Goal: Task Accomplishment & Management: Complete application form

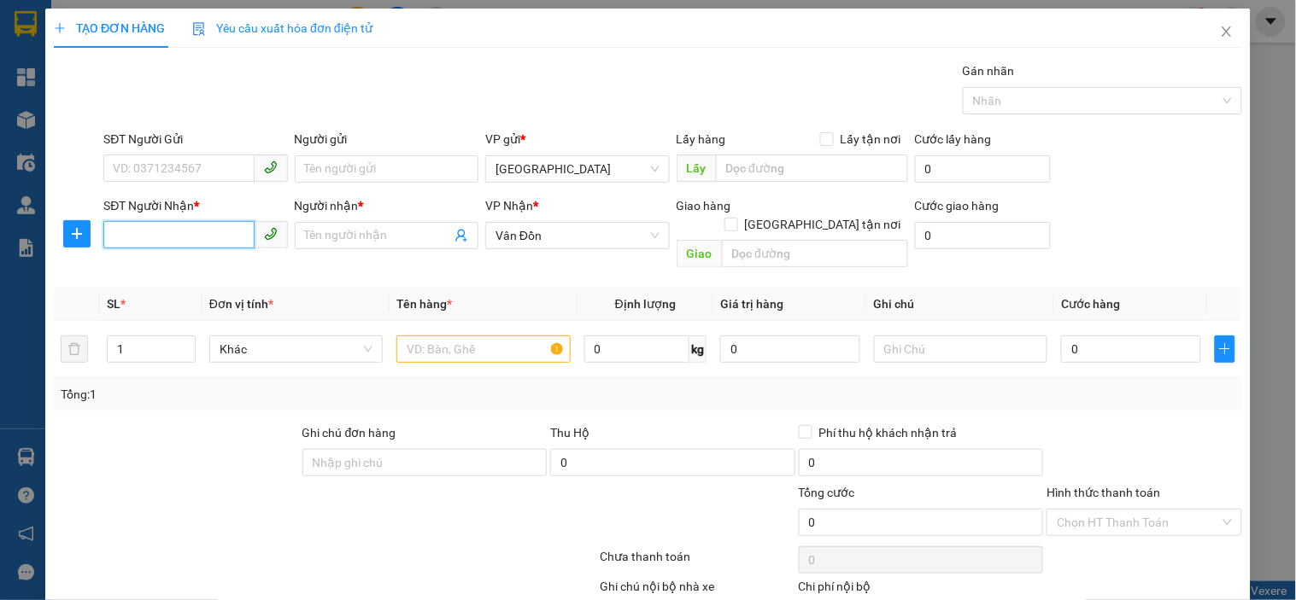
click at [126, 227] on input "SĐT Người Nhận *" at bounding box center [178, 234] width 150 height 27
click at [208, 270] on div "0385981759 - c thảo" at bounding box center [193, 269] width 161 height 19
type input "0385981759"
type input "c thảo"
type input "cái răm"
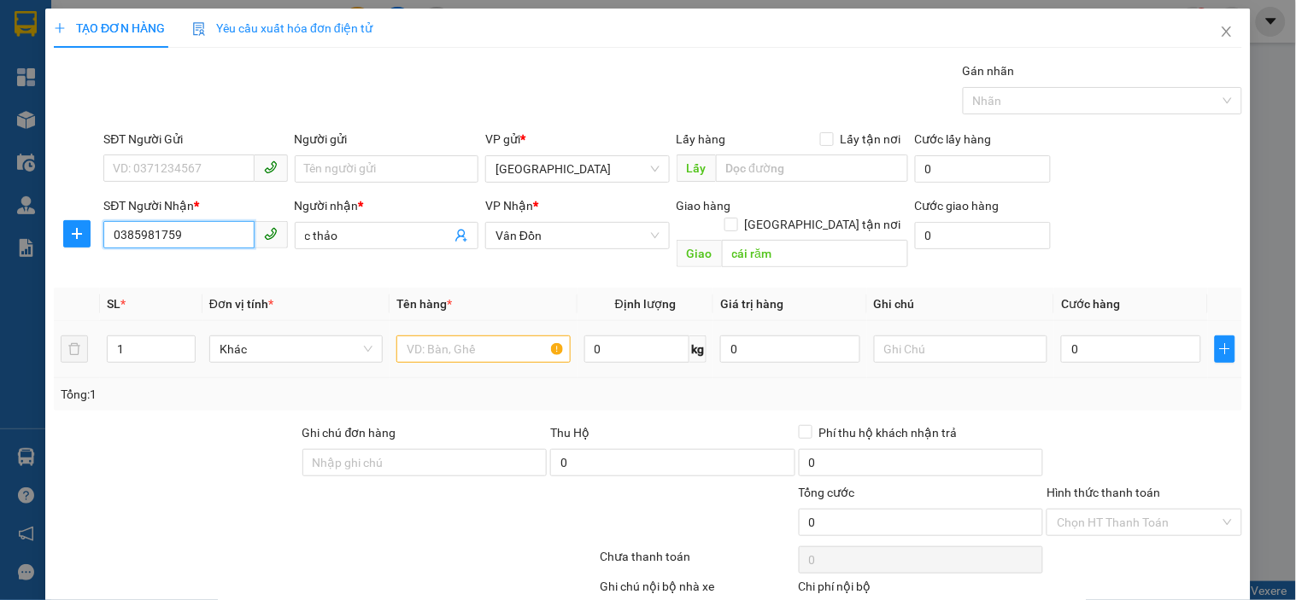
type input "0385981759"
click at [487, 339] on input "text" at bounding box center [482, 349] width 173 height 27
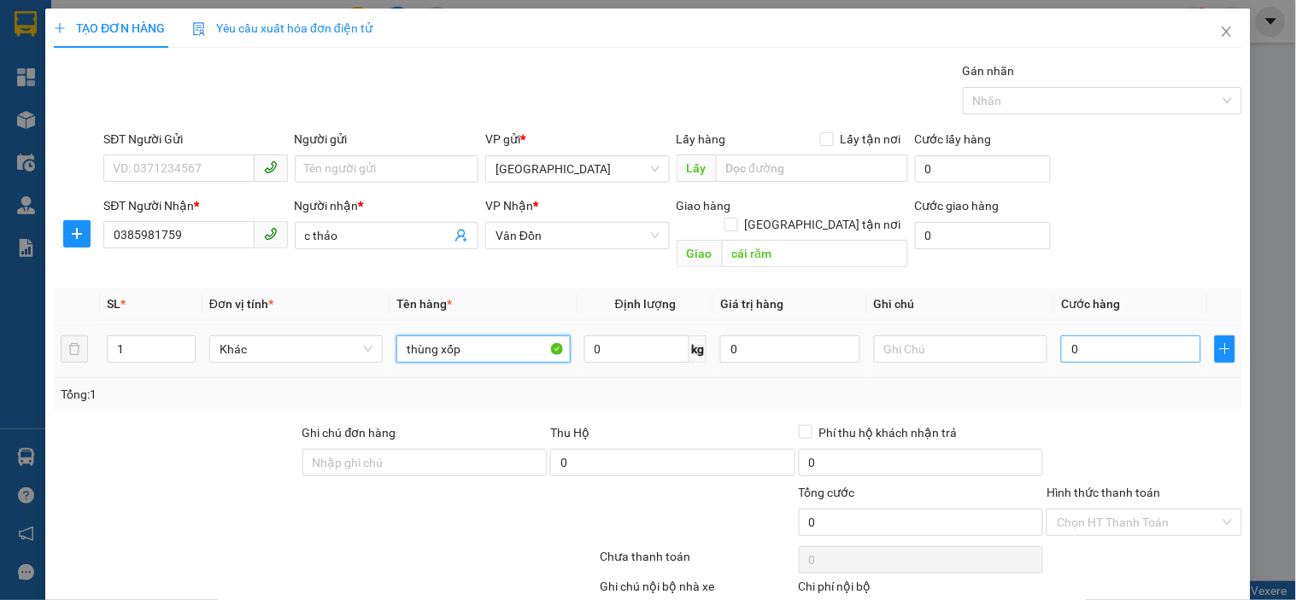
type input "thùng xốp"
click at [1122, 338] on input "0" at bounding box center [1131, 349] width 140 height 27
type input "1"
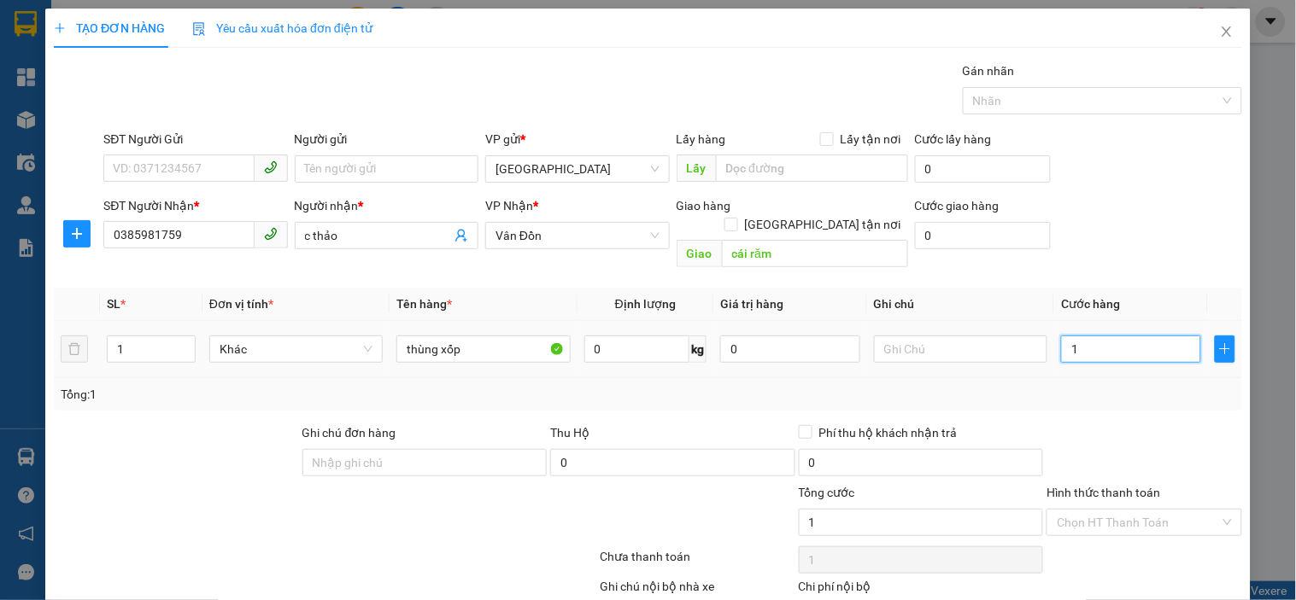
type input "10"
type input "100"
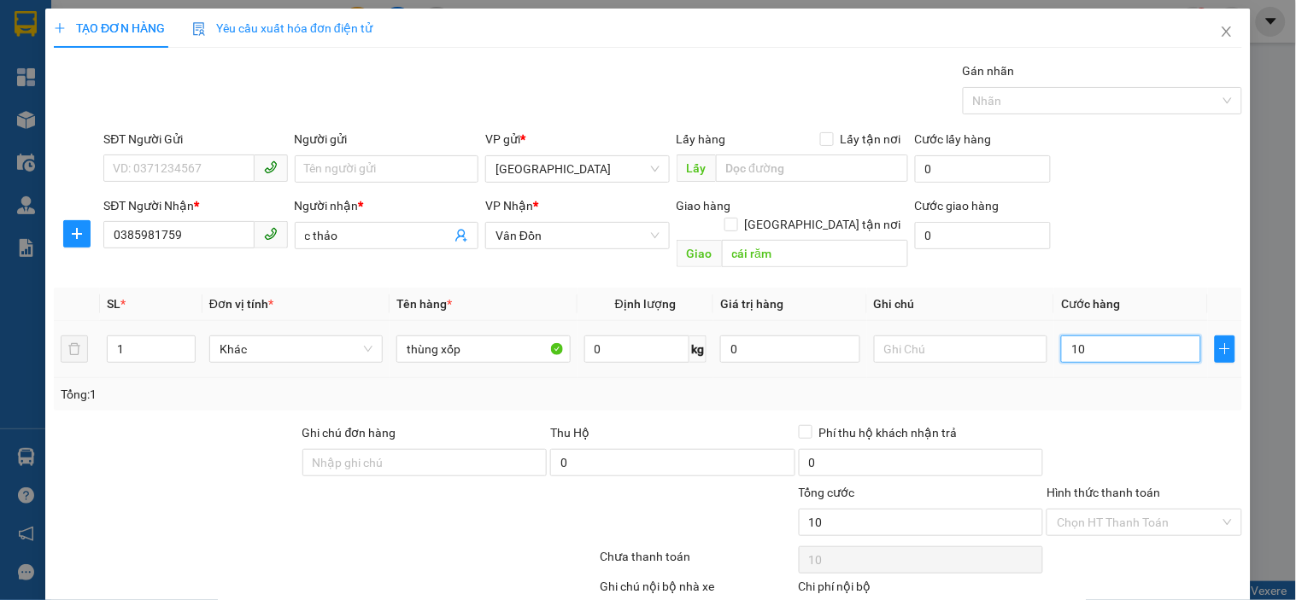
type input "100"
type input "1.000"
type input "10.000"
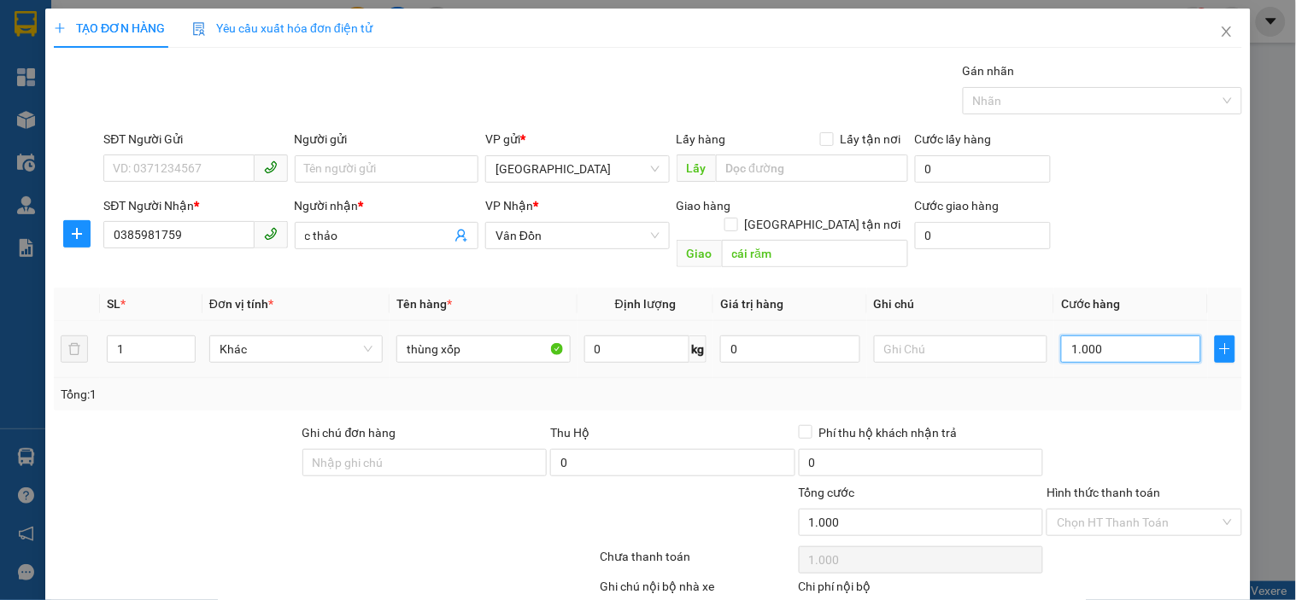
type input "10.000"
type input "100.000"
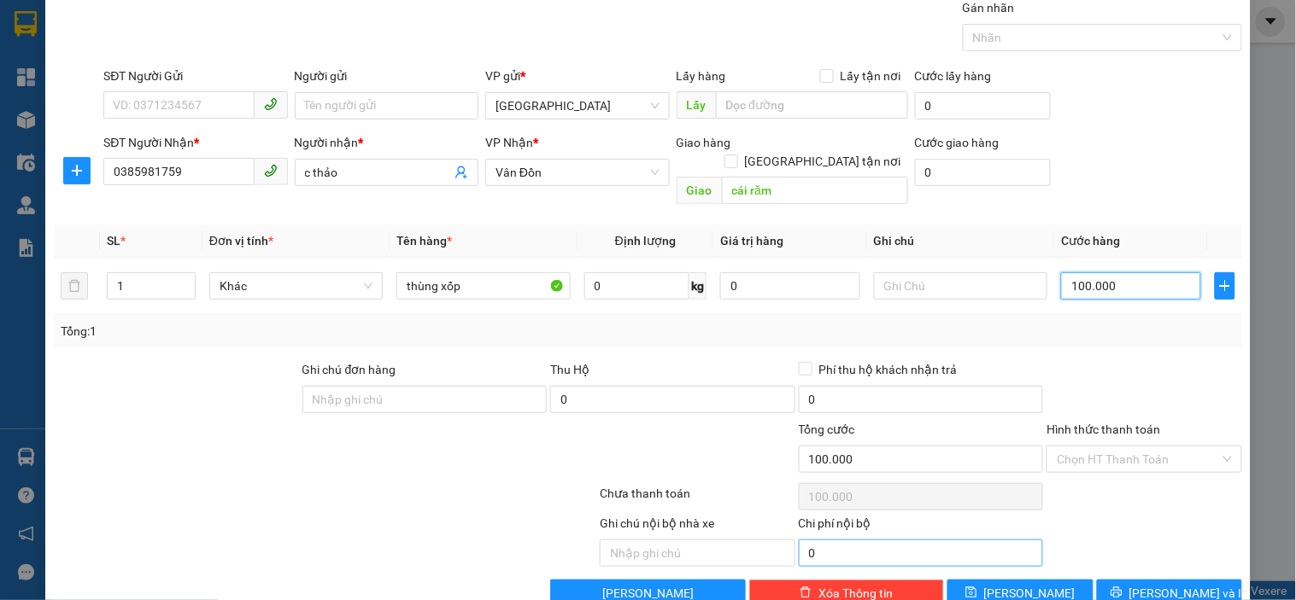
scroll to position [84, 0]
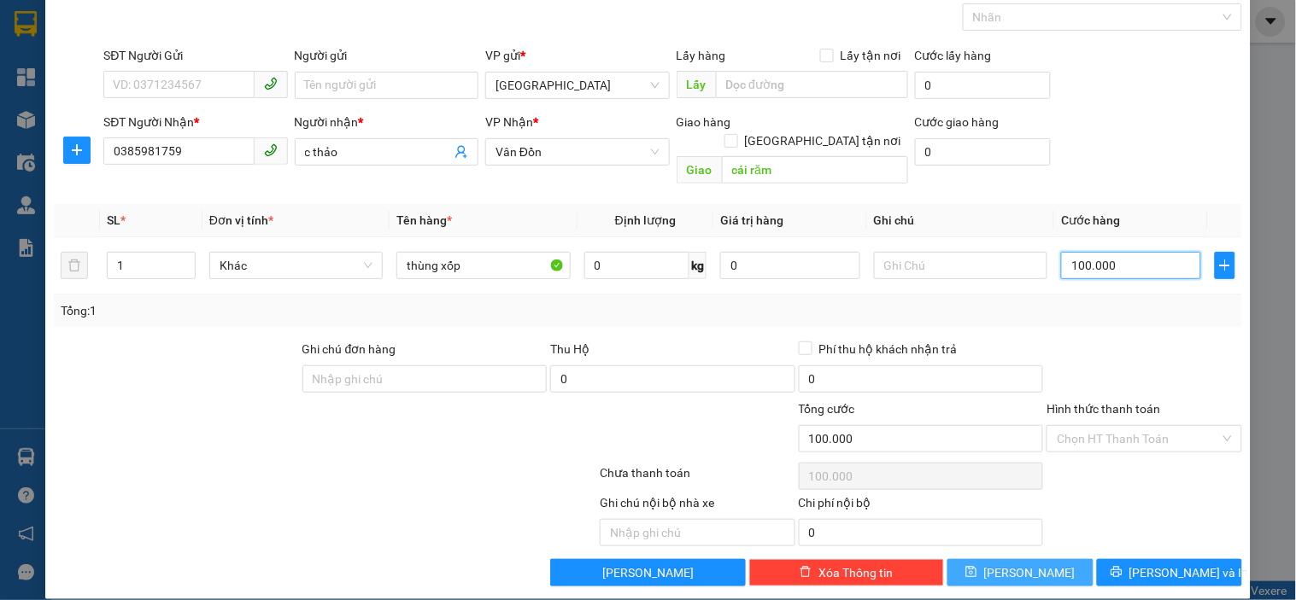
type input "100.000"
click at [1013, 564] on span "[PERSON_NAME]" at bounding box center [1029, 573] width 91 height 19
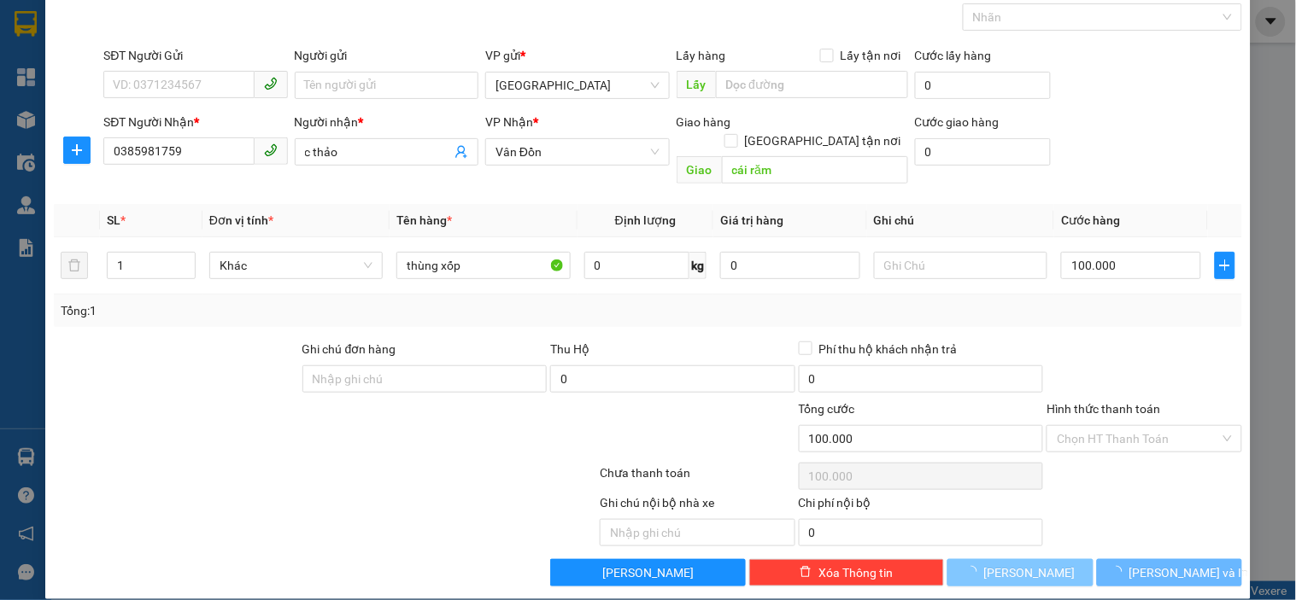
type input "0"
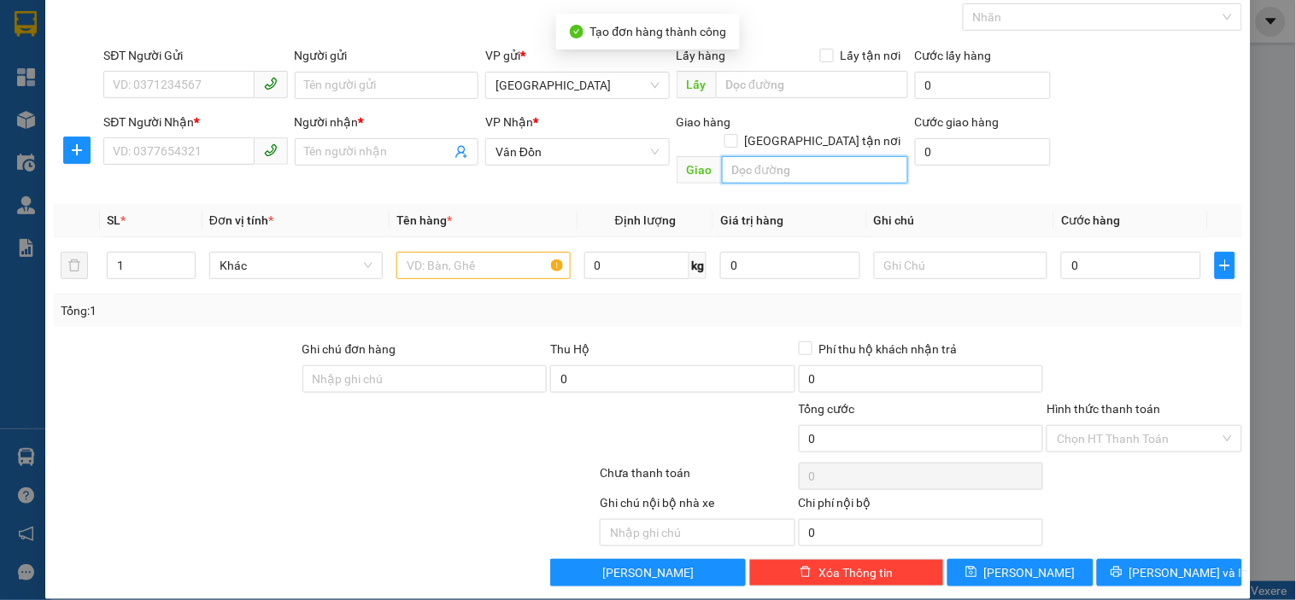
click at [814, 156] on input "text" at bounding box center [815, 169] width 186 height 27
type input "thanh niên"
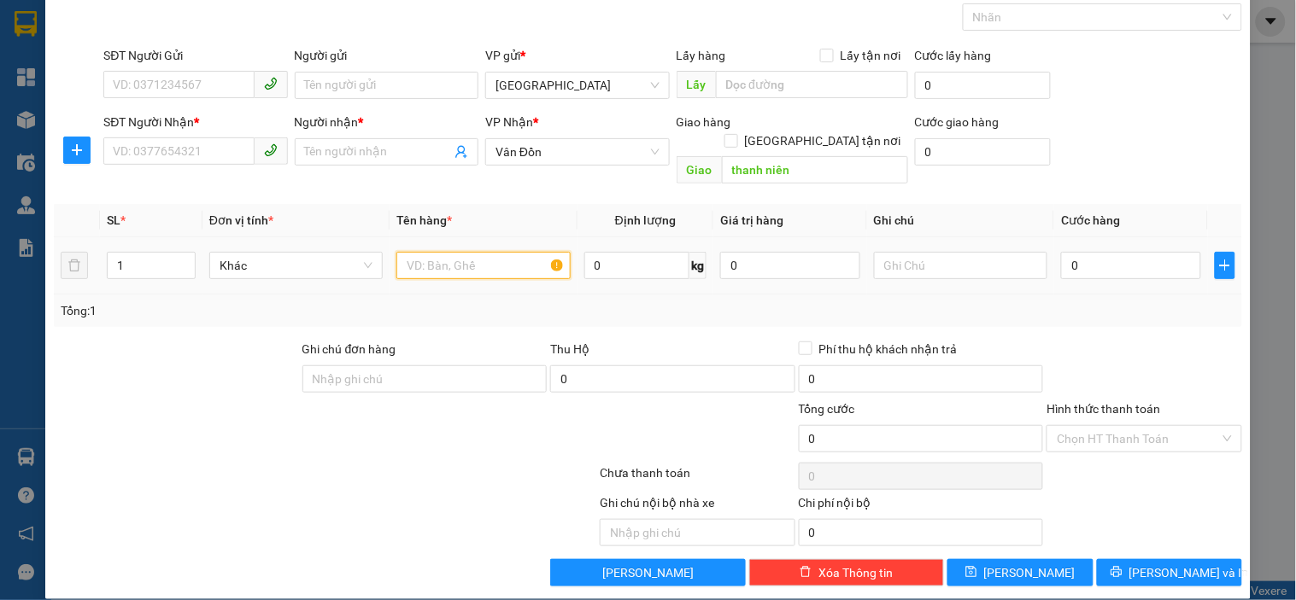
click at [444, 252] on input "text" at bounding box center [482, 265] width 173 height 27
type input "xốp"
type input "1"
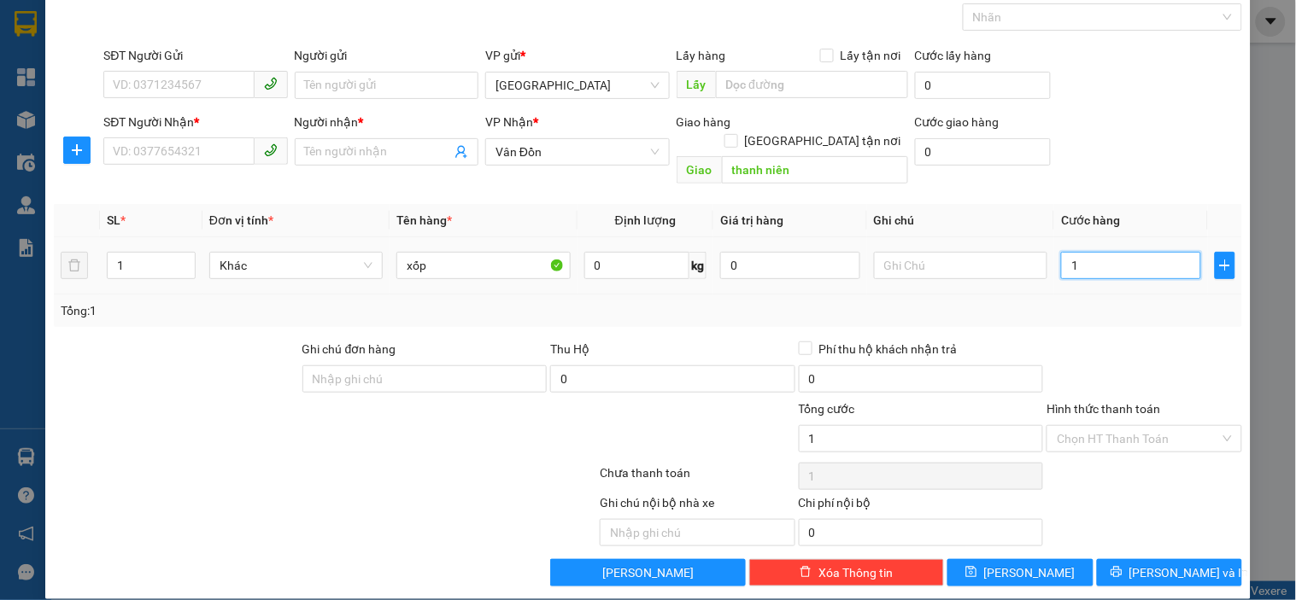
type input "10"
type input "100"
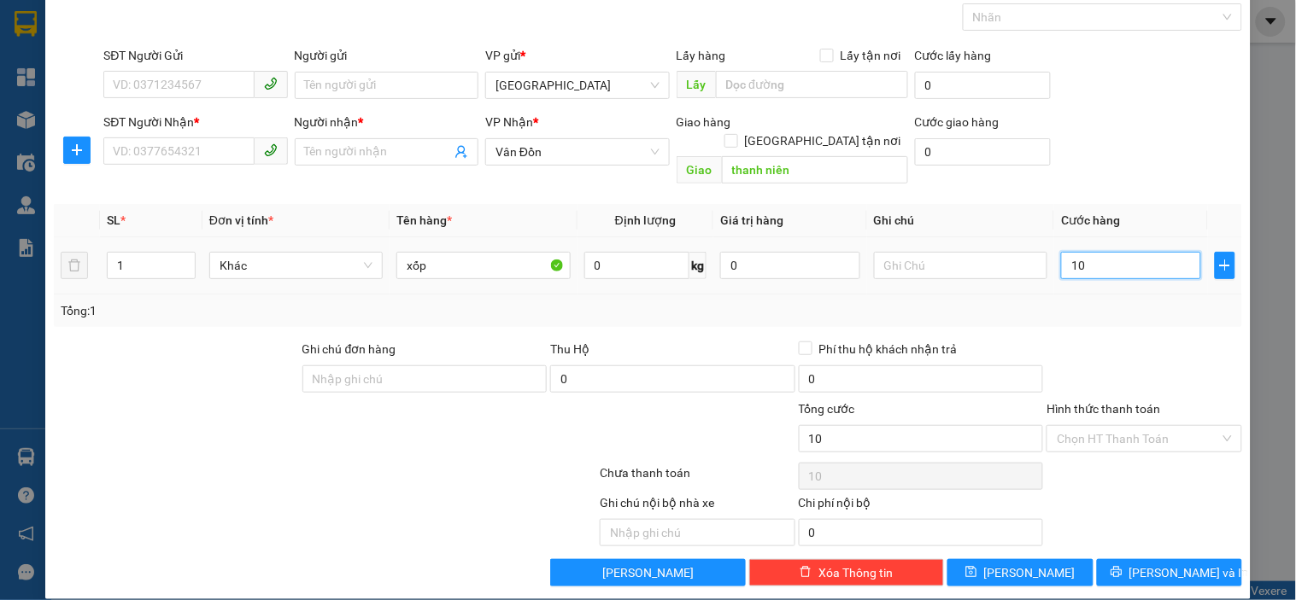
type input "100"
type input "1.000"
type input "10.000"
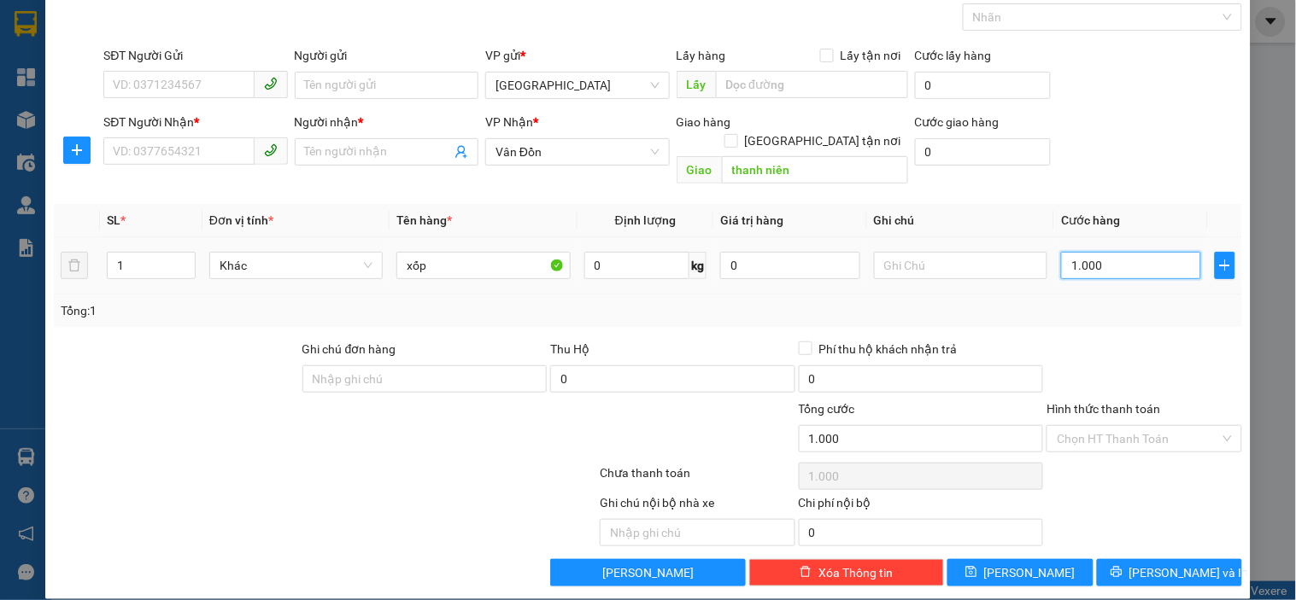
type input "10.000"
type input "100.000"
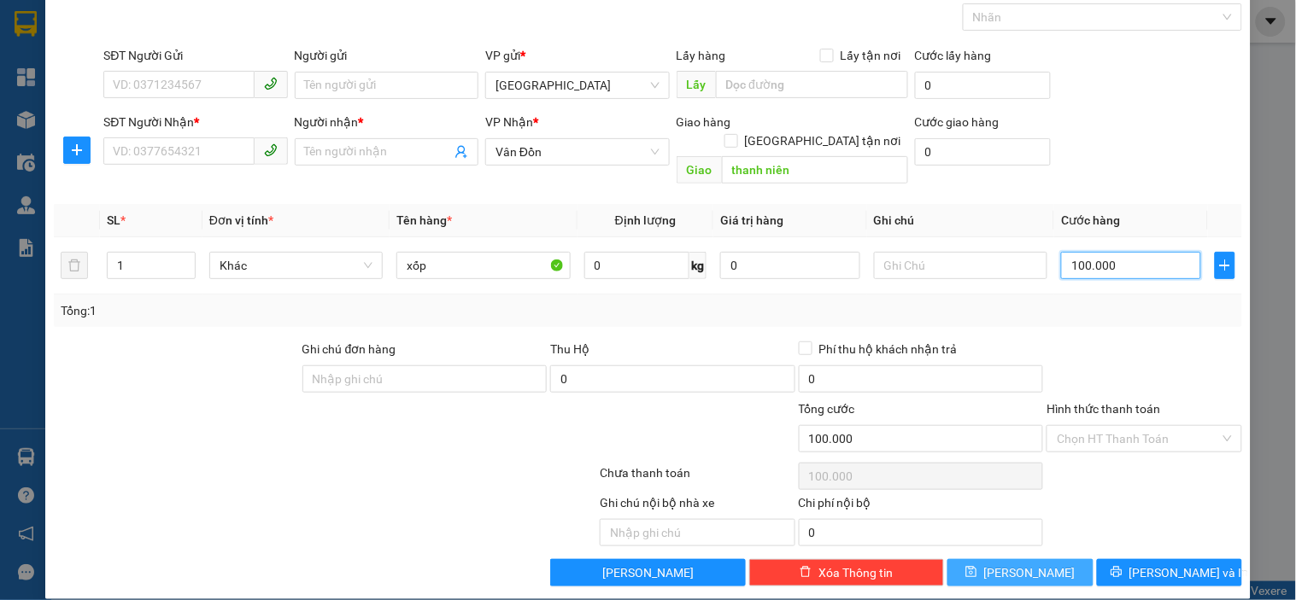
type input "100.000"
click at [1006, 564] on button "[PERSON_NAME]" at bounding box center [1019, 572] width 145 height 27
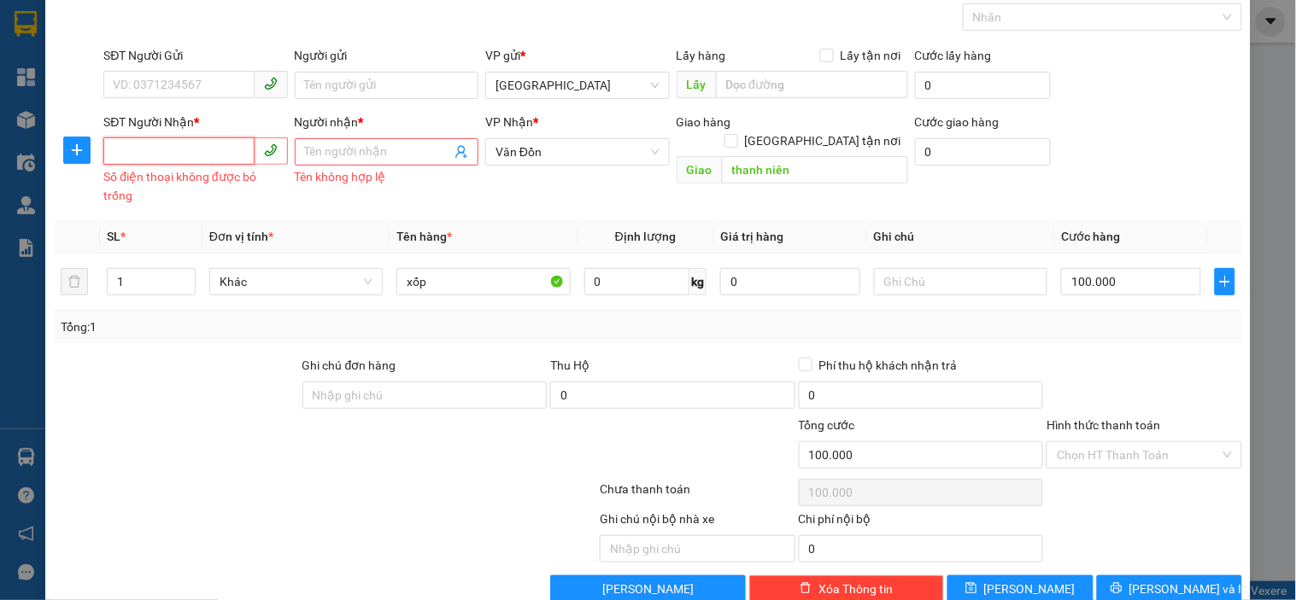
click at [167, 151] on input "SĐT Người Nhận *" at bounding box center [178, 150] width 150 height 27
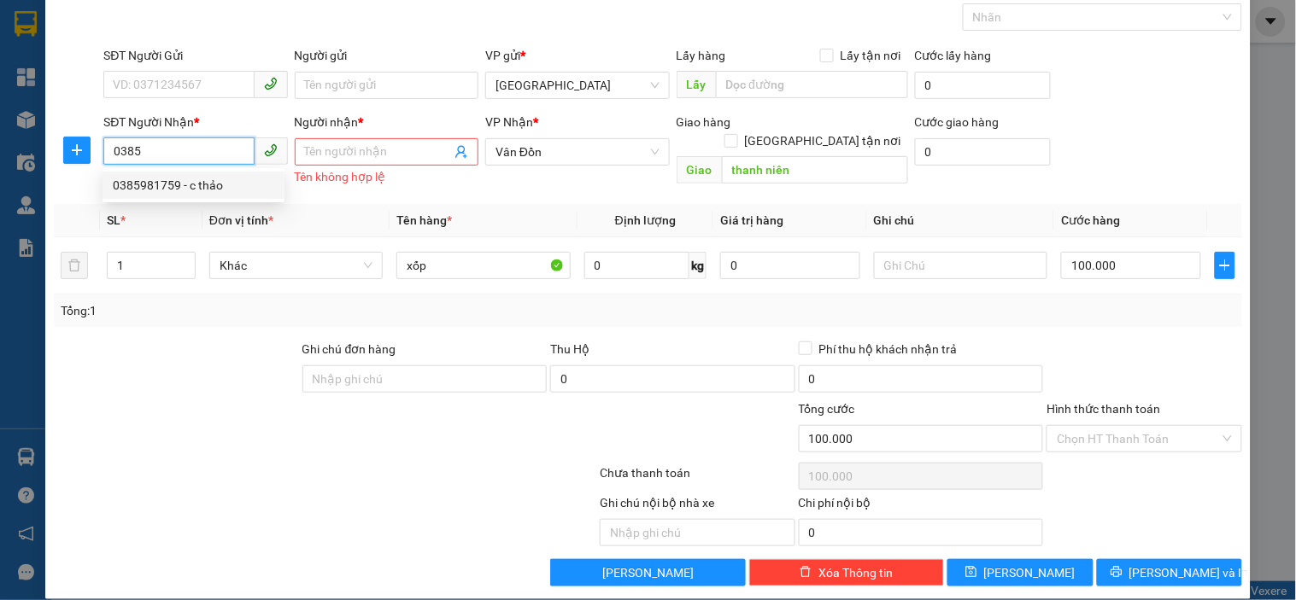
click at [164, 184] on div "0385981759 - c thảo" at bounding box center [193, 185] width 161 height 19
type input "0385981759"
type input "c thảo"
type input "cái răm"
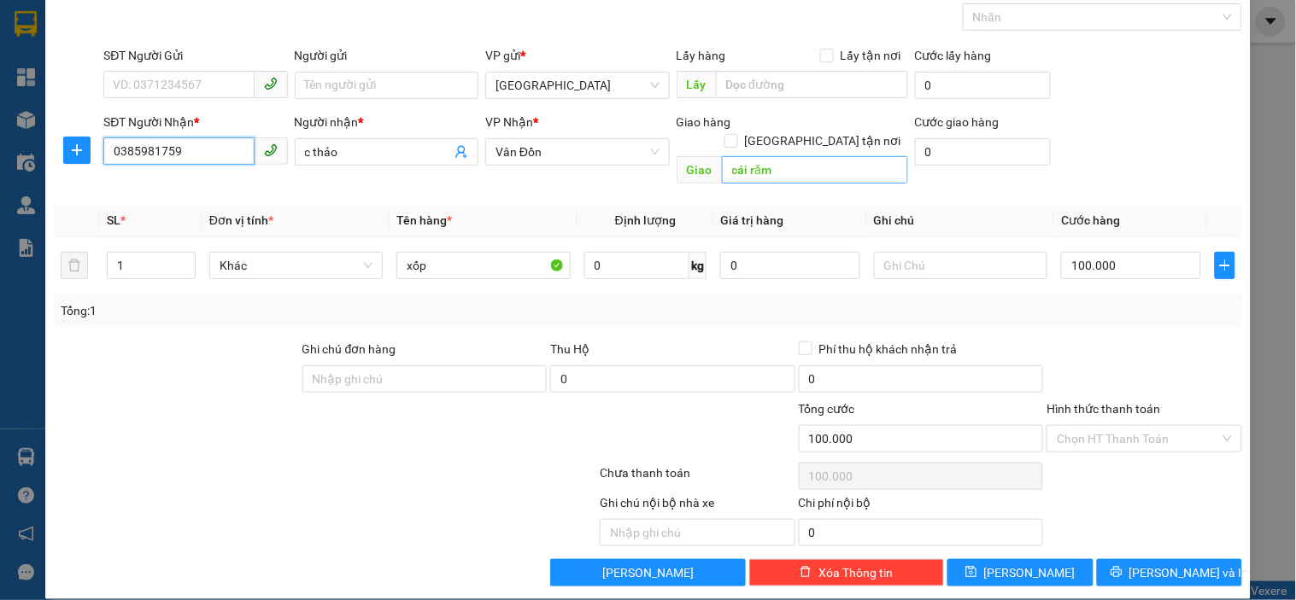
type input "0385981759"
click at [795, 162] on input "cái răm" at bounding box center [815, 169] width 186 height 27
type input "c"
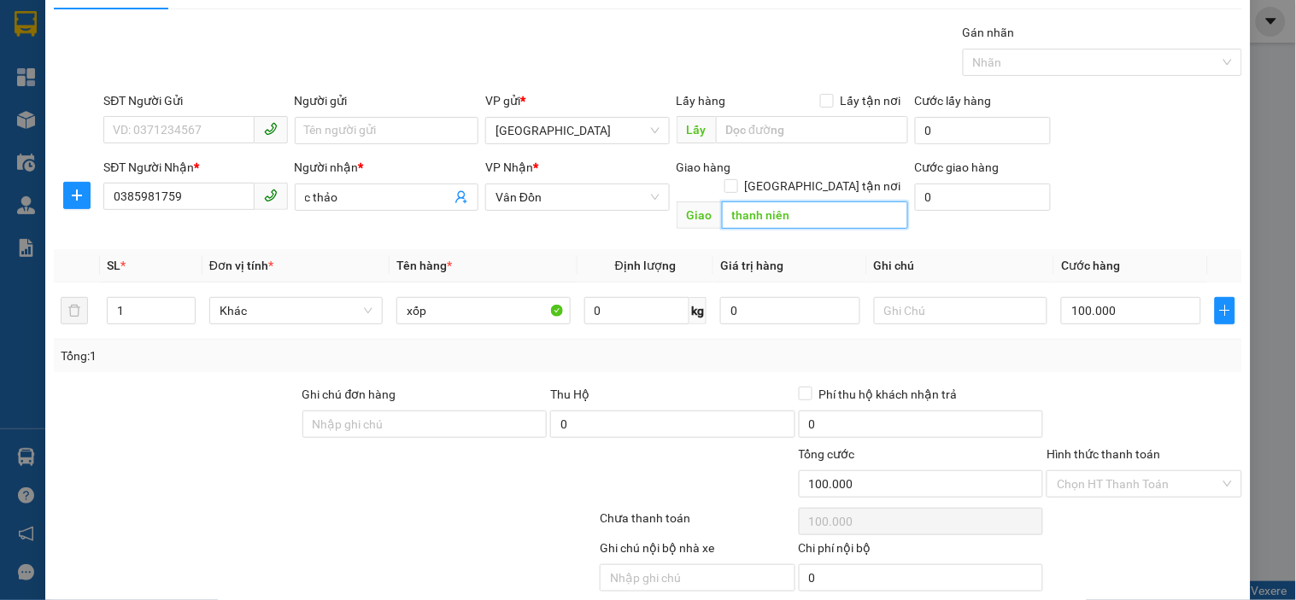
scroll to position [0, 0]
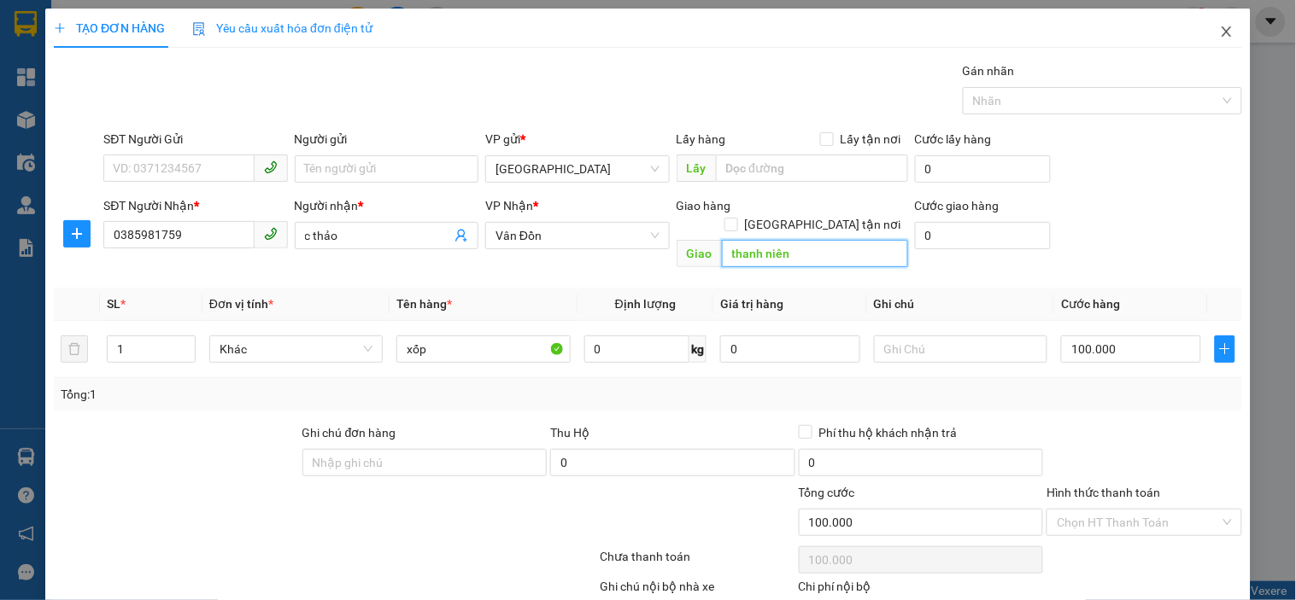
type input "thanh niên"
click at [1220, 23] on span "Close" at bounding box center [1226, 33] width 48 height 48
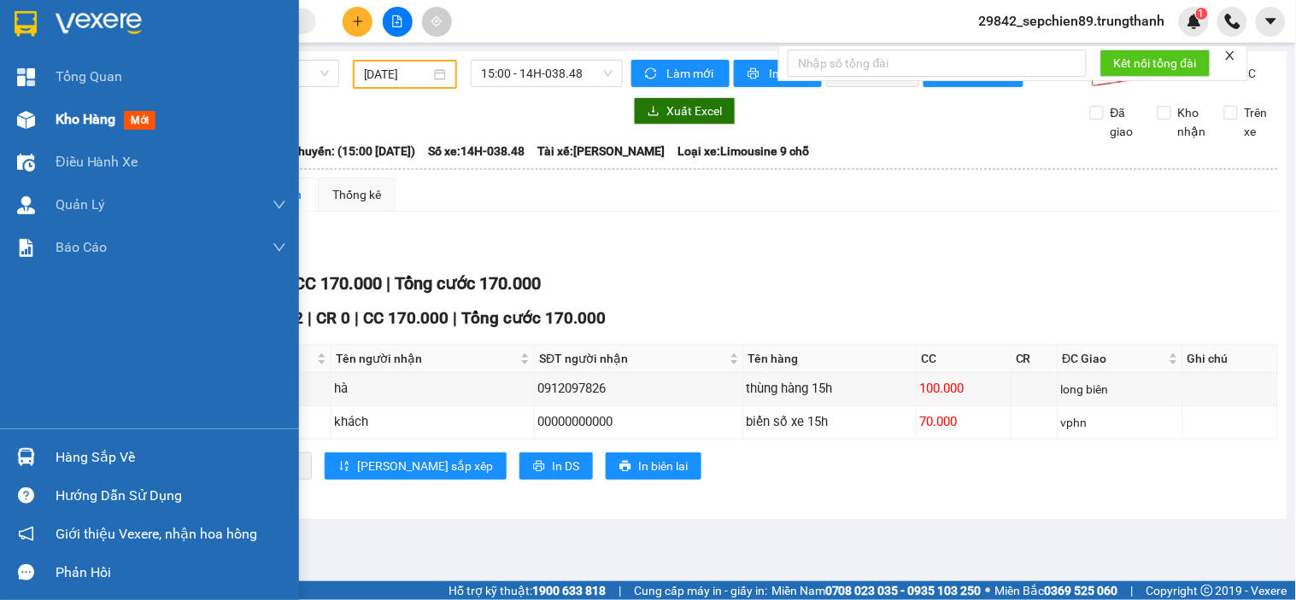
click at [101, 117] on span "Kho hàng" at bounding box center [86, 119] width 60 height 16
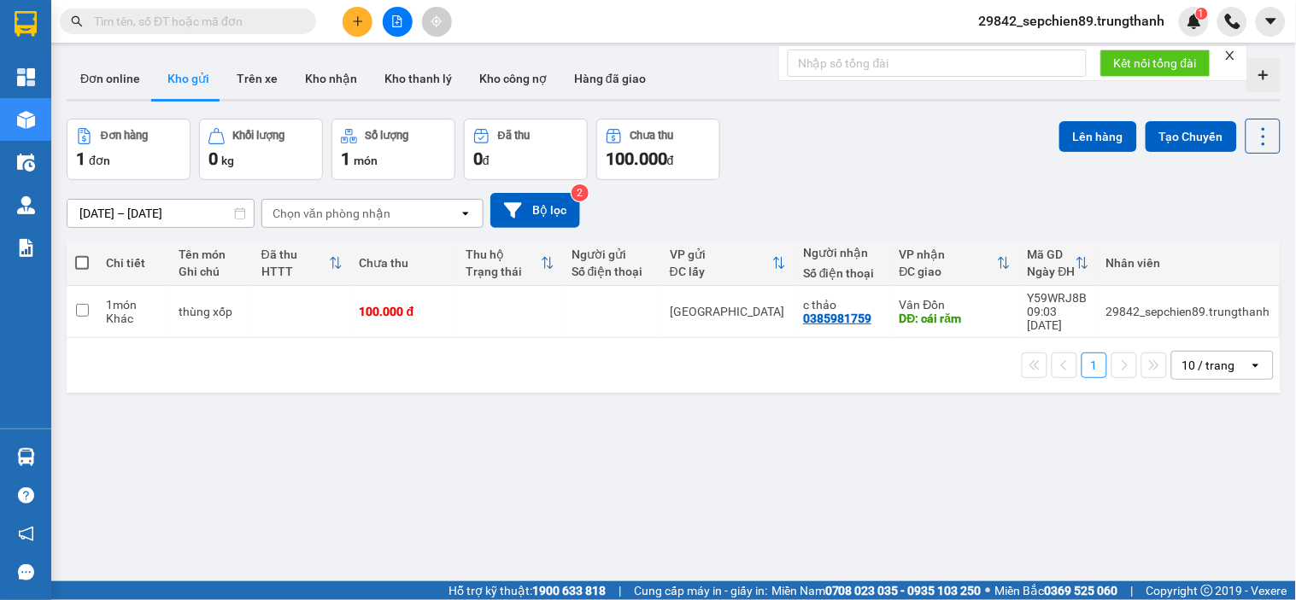
click at [360, 23] on icon "plus" at bounding box center [358, 21] width 12 height 12
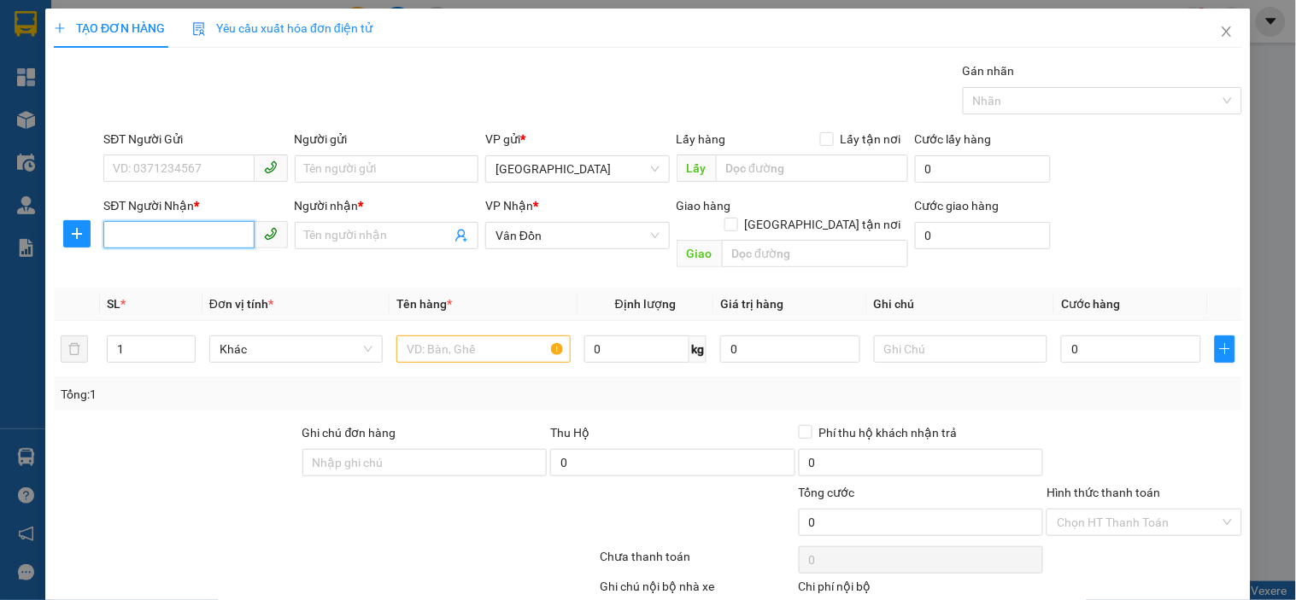
click at [206, 235] on input "SĐT Người Nhận *" at bounding box center [178, 234] width 150 height 27
click at [184, 258] on div "0385981759 - c thảo" at bounding box center [193, 269] width 182 height 27
type input "0385981759"
type input "c thảo"
type input "cái răm"
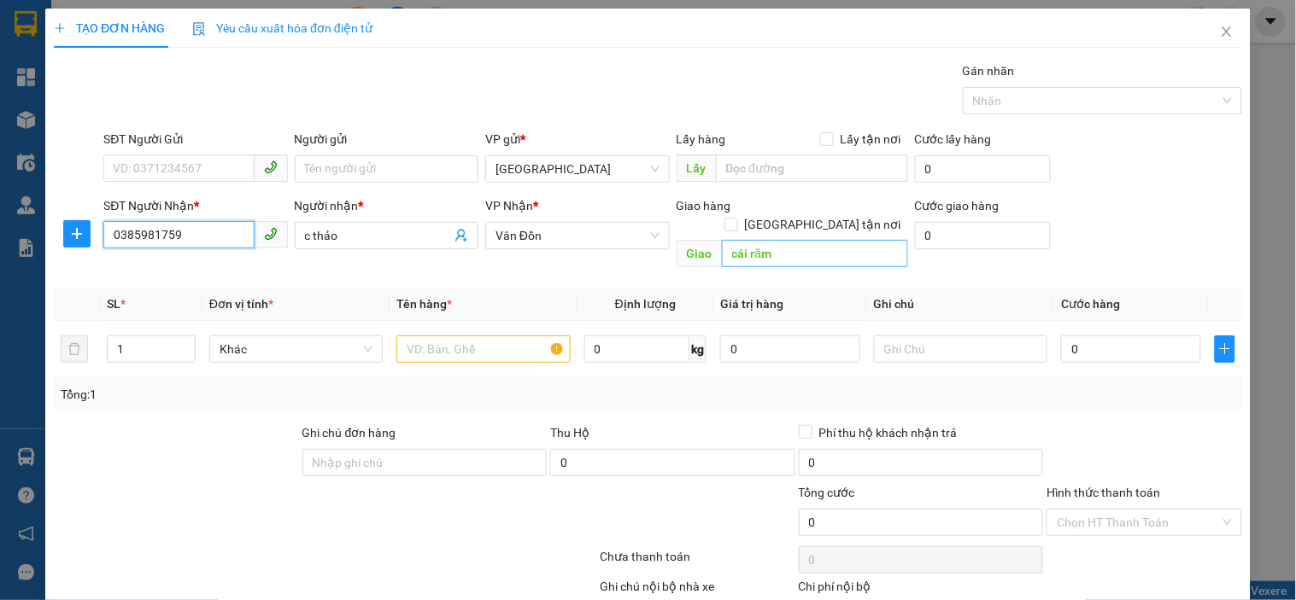
type input "0385981759"
type input "thanh niên"
click at [459, 336] on input "text" at bounding box center [482, 349] width 173 height 27
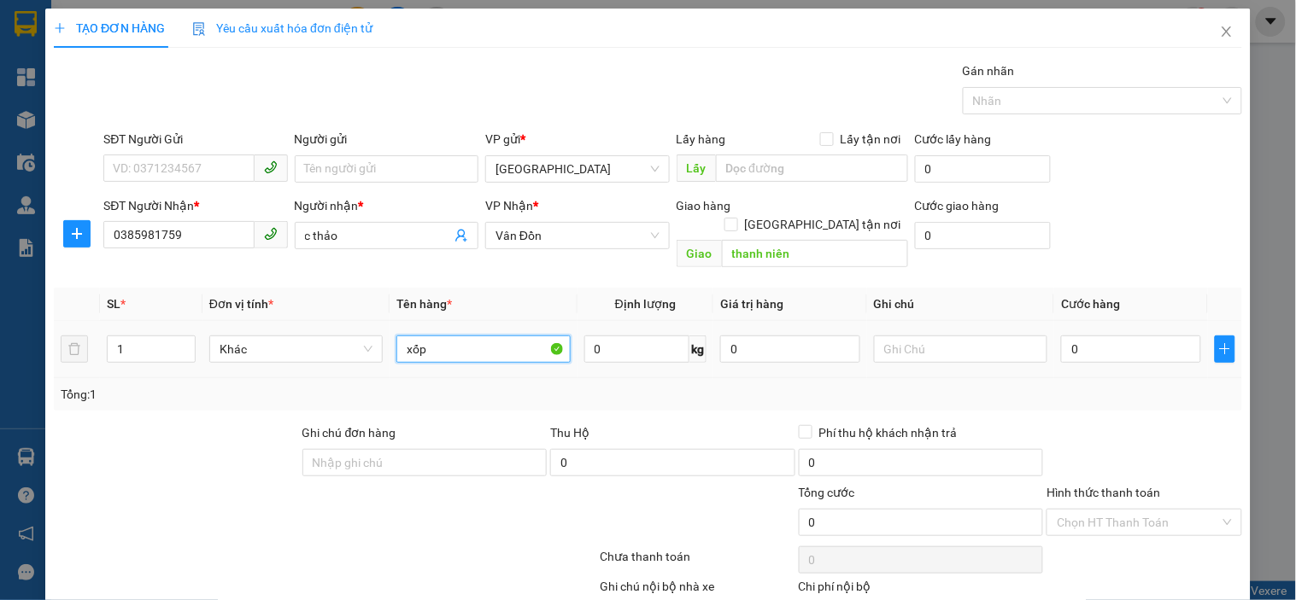
type input "xốp"
type input "1"
type input "10"
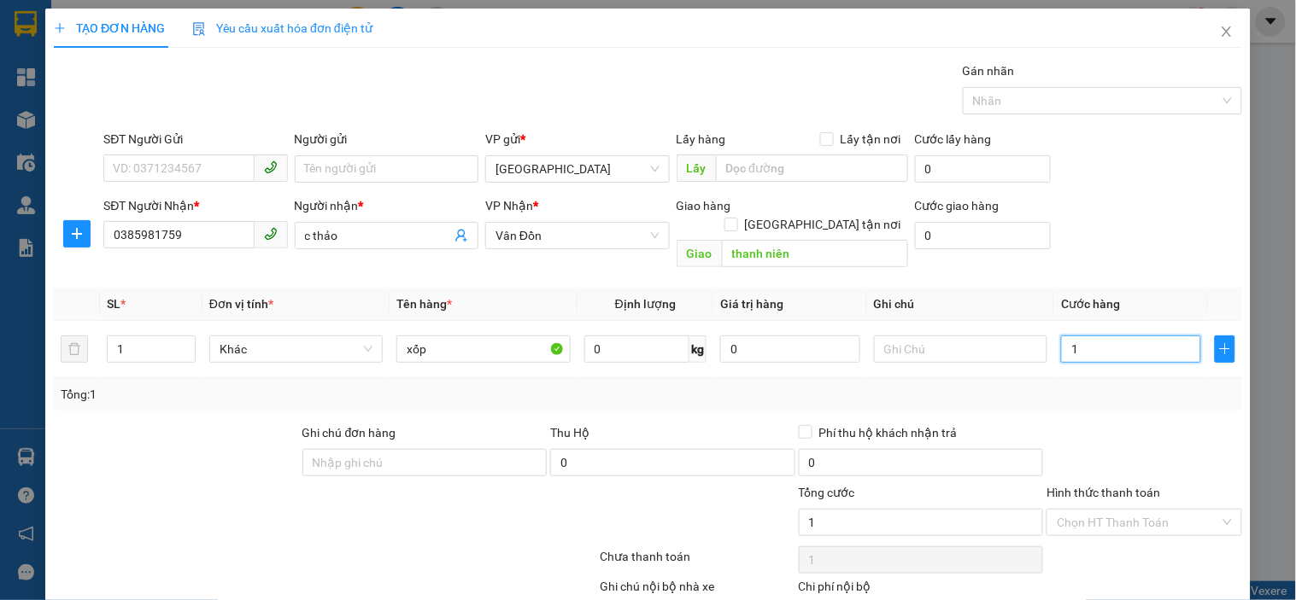
type input "10"
type input "100"
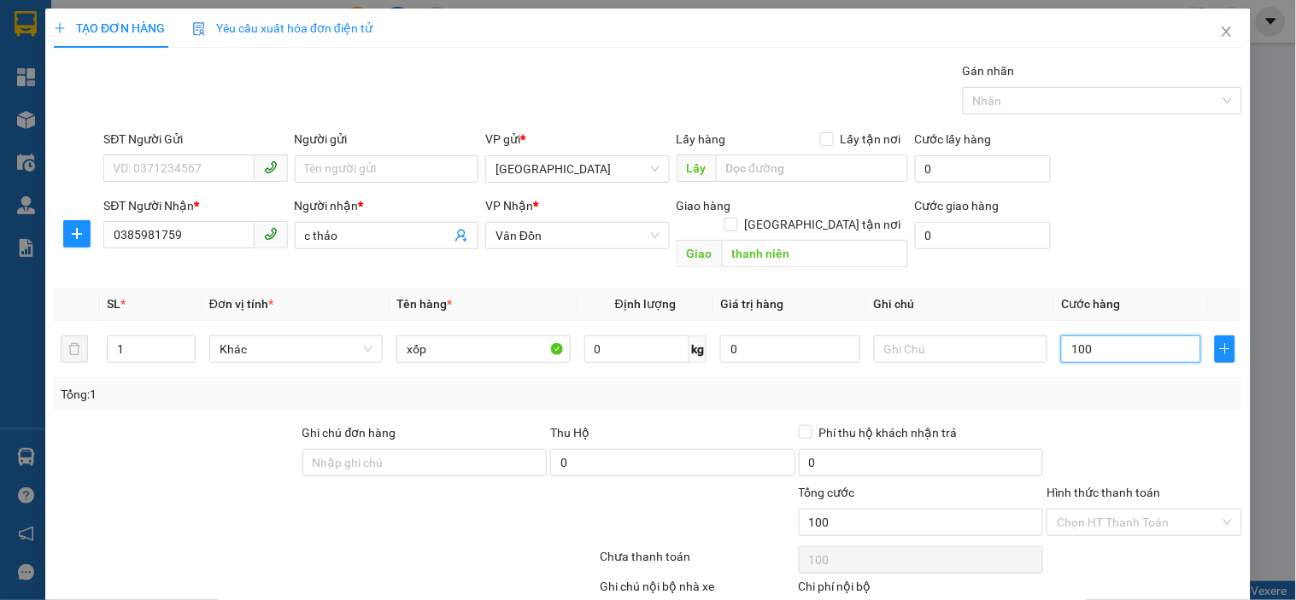
type input "1.000"
type input "10.000"
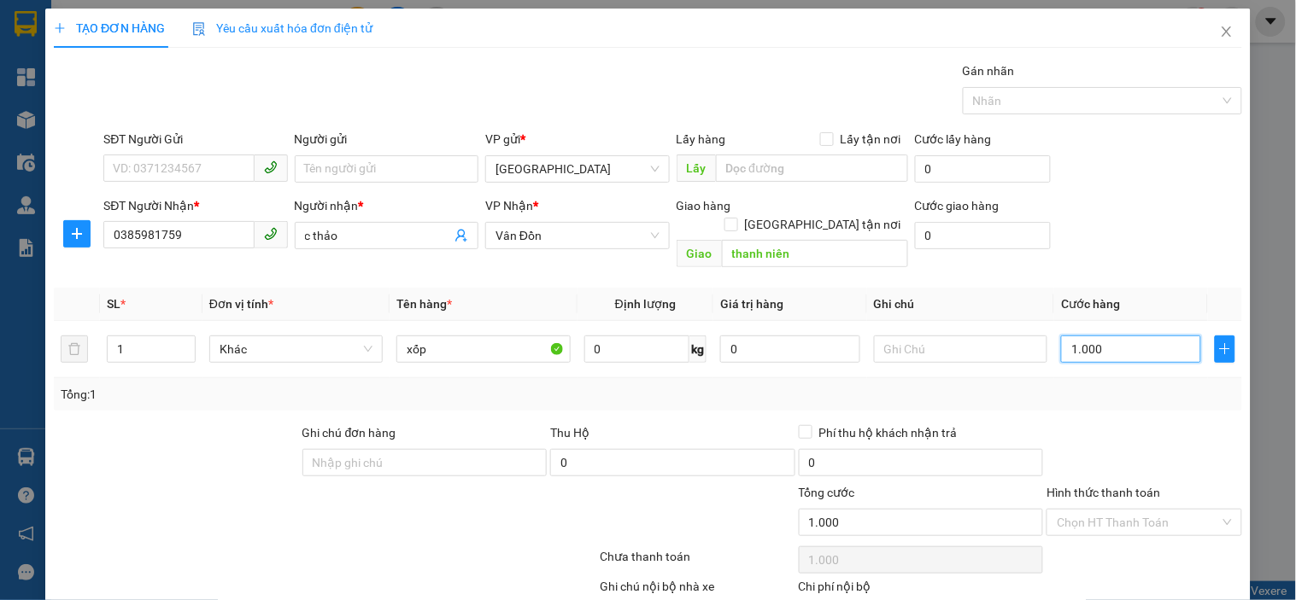
type input "10.000"
type input "100.000"
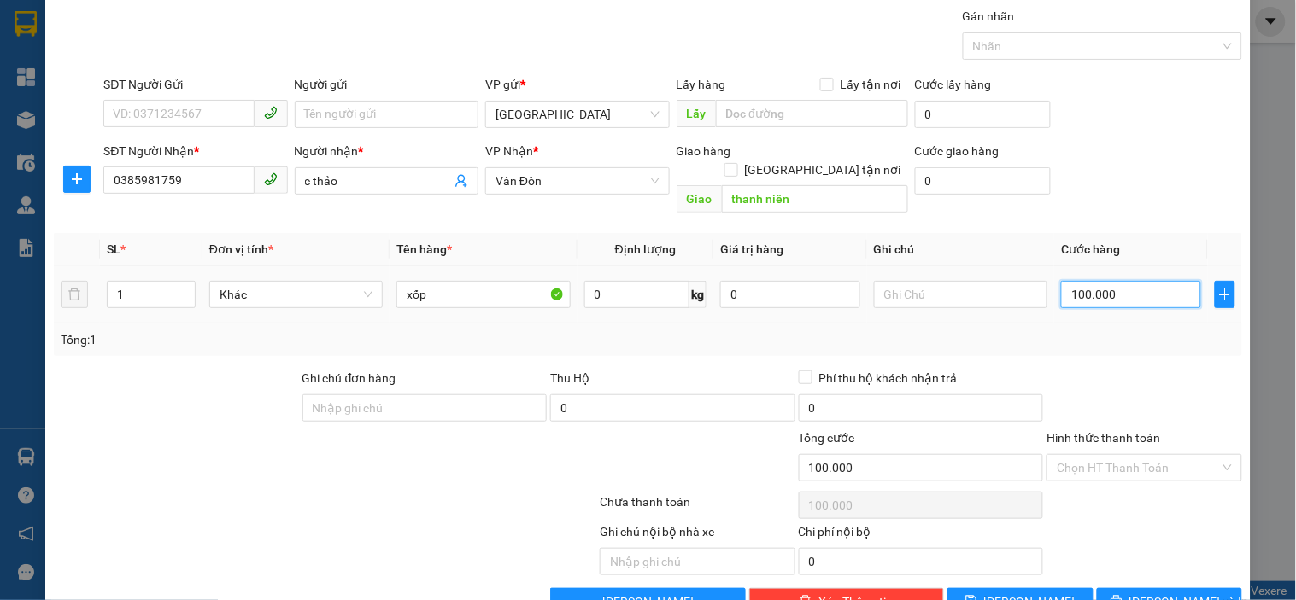
scroll to position [84, 0]
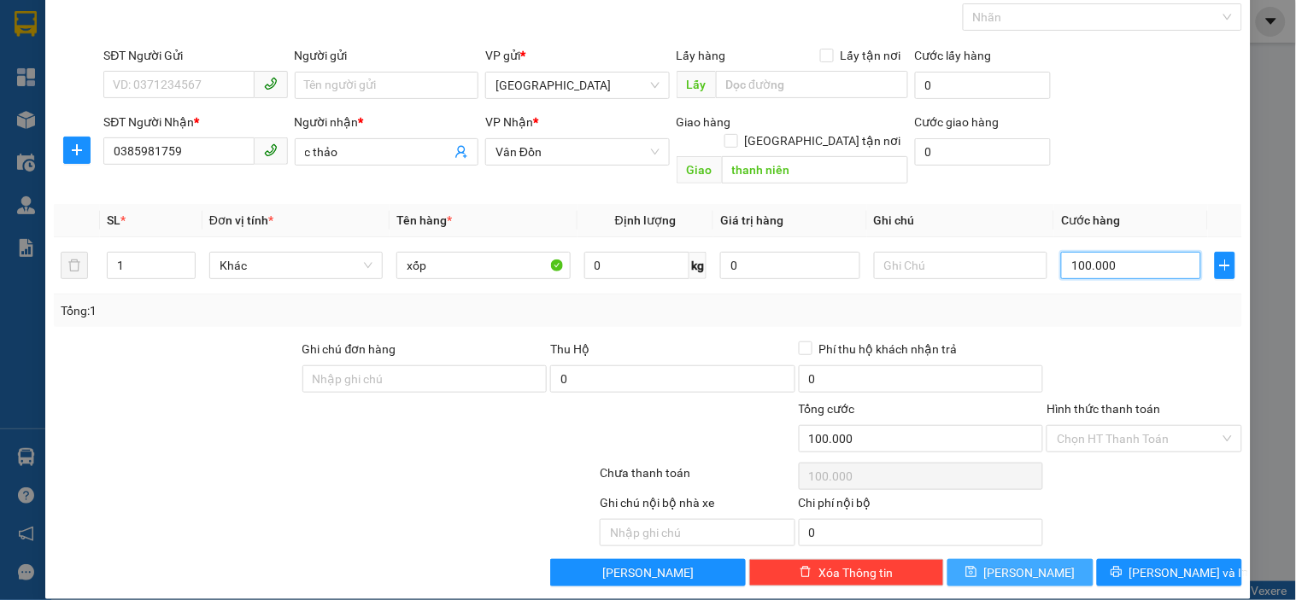
type input "100.000"
click at [1013, 564] on span "[PERSON_NAME]" at bounding box center [1029, 573] width 91 height 19
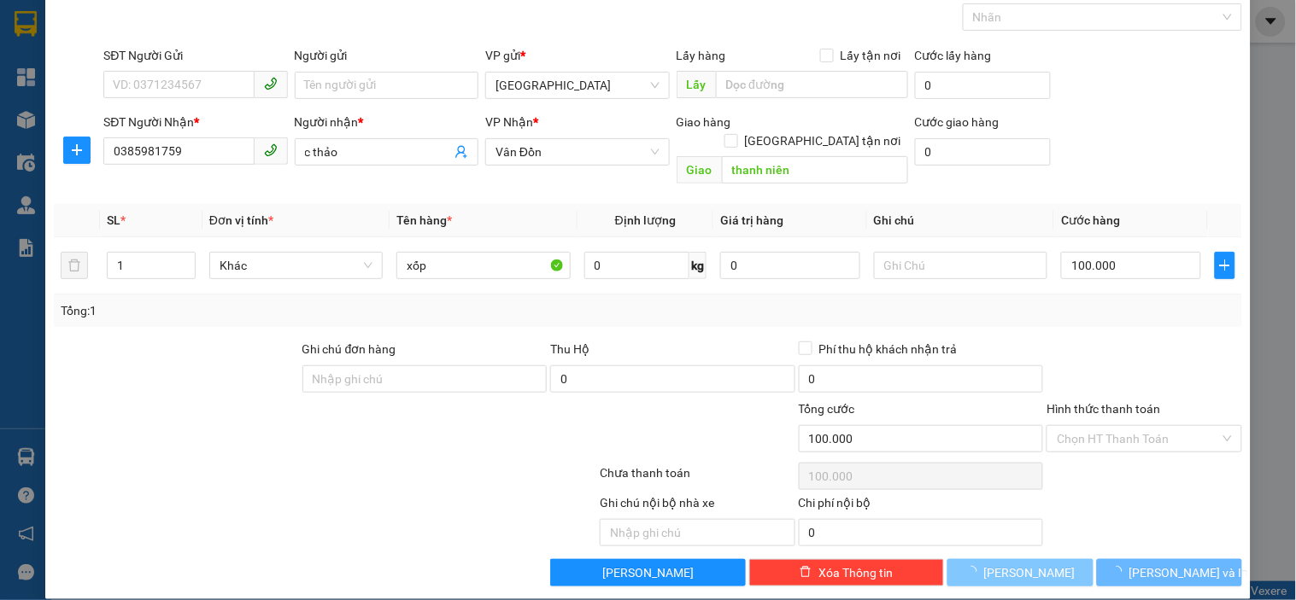
type input "0"
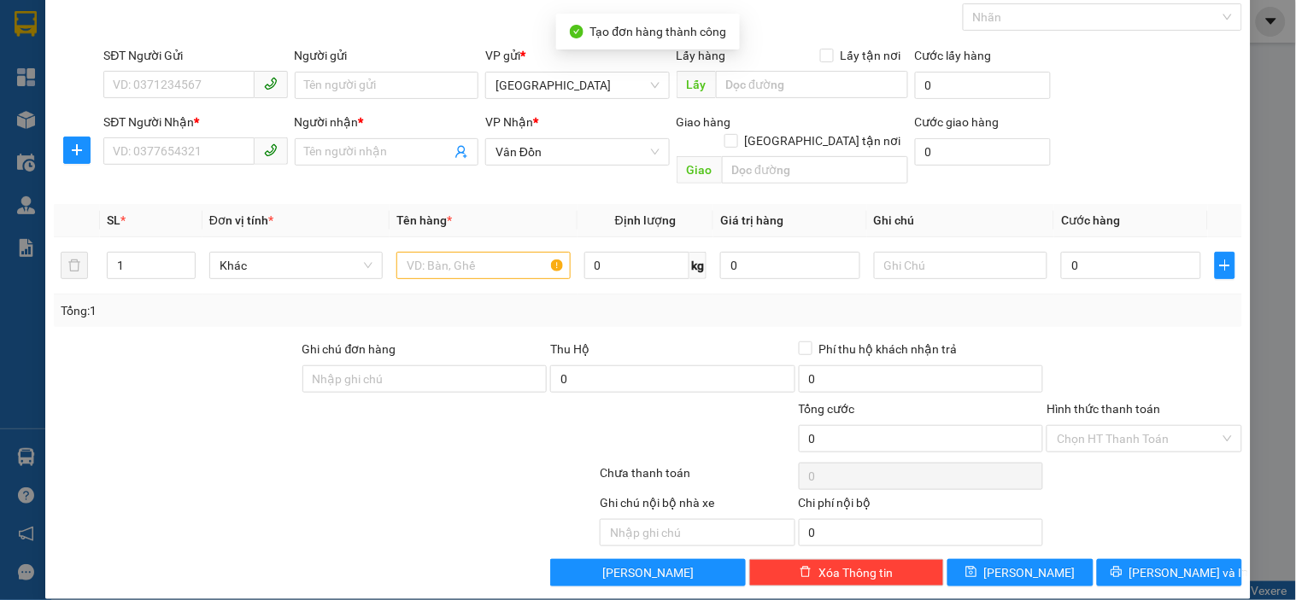
click at [1235, 352] on div "TẠO ĐƠN HÀNG Yêu cầu xuất hóa đơn điện tử Transit Pickup Surcharge Ids Transit …" at bounding box center [647, 262] width 1205 height 675
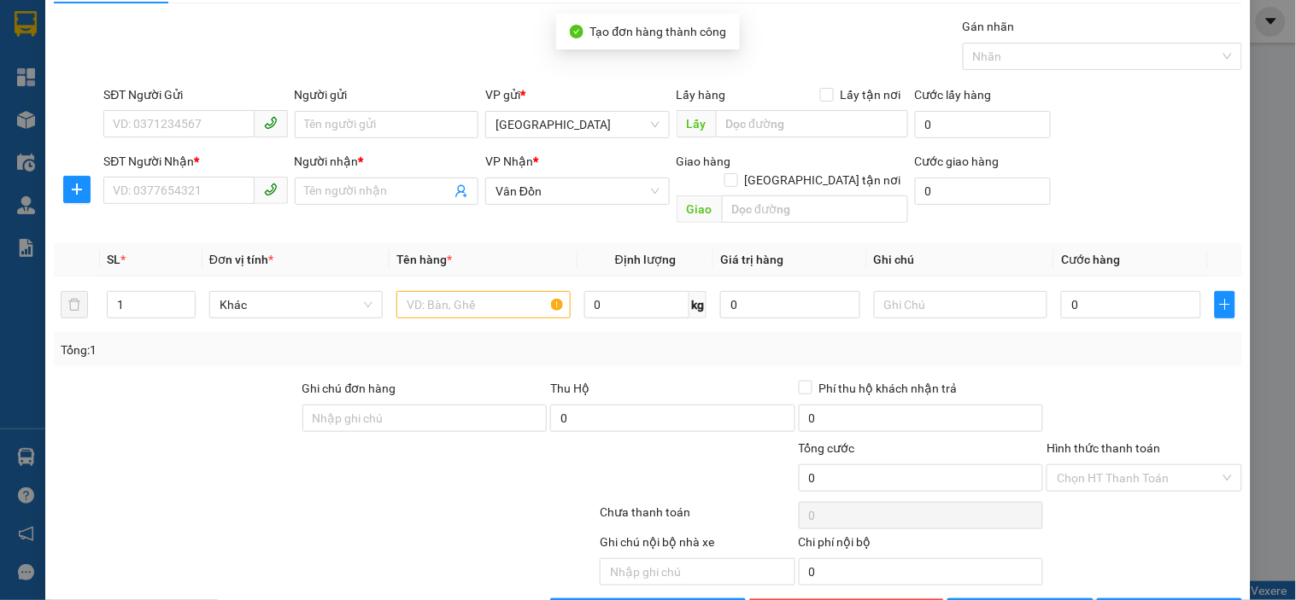
scroll to position [0, 0]
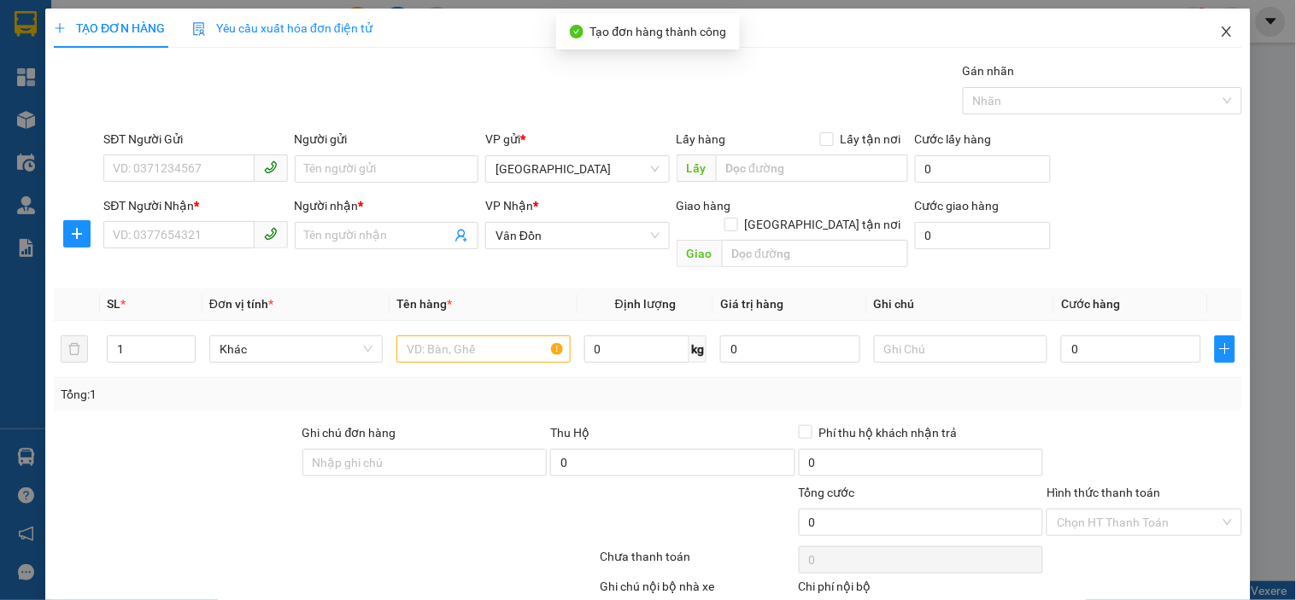
click at [1220, 27] on span "Close" at bounding box center [1226, 33] width 48 height 48
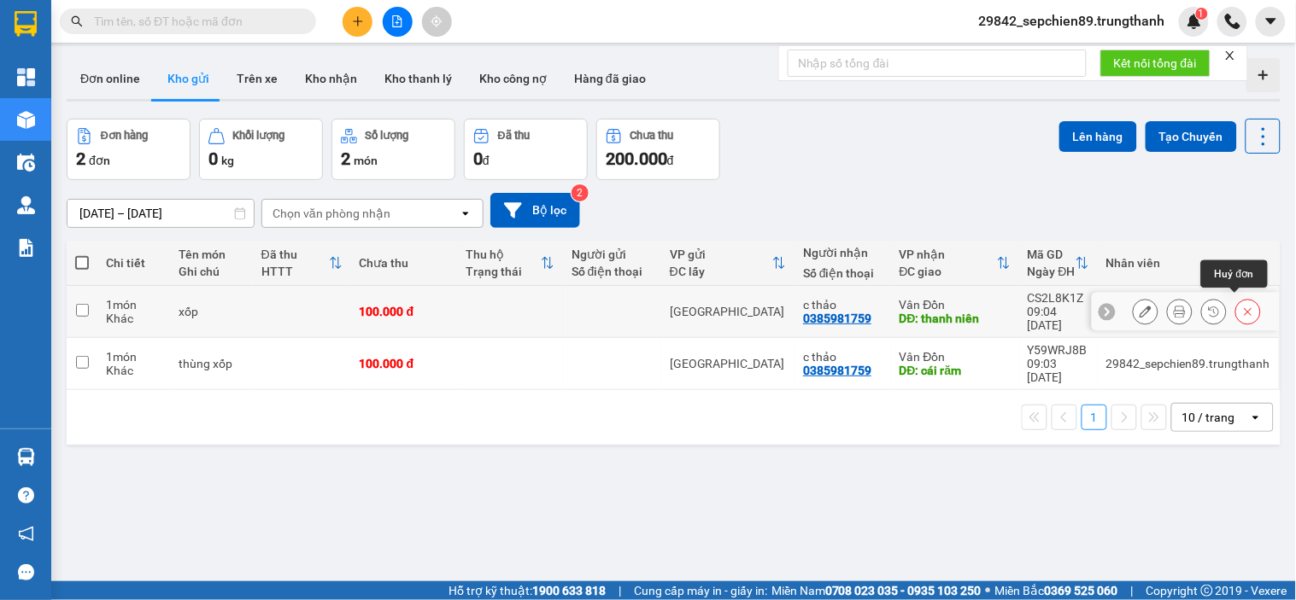
click at [1244, 308] on icon at bounding box center [1248, 312] width 8 height 8
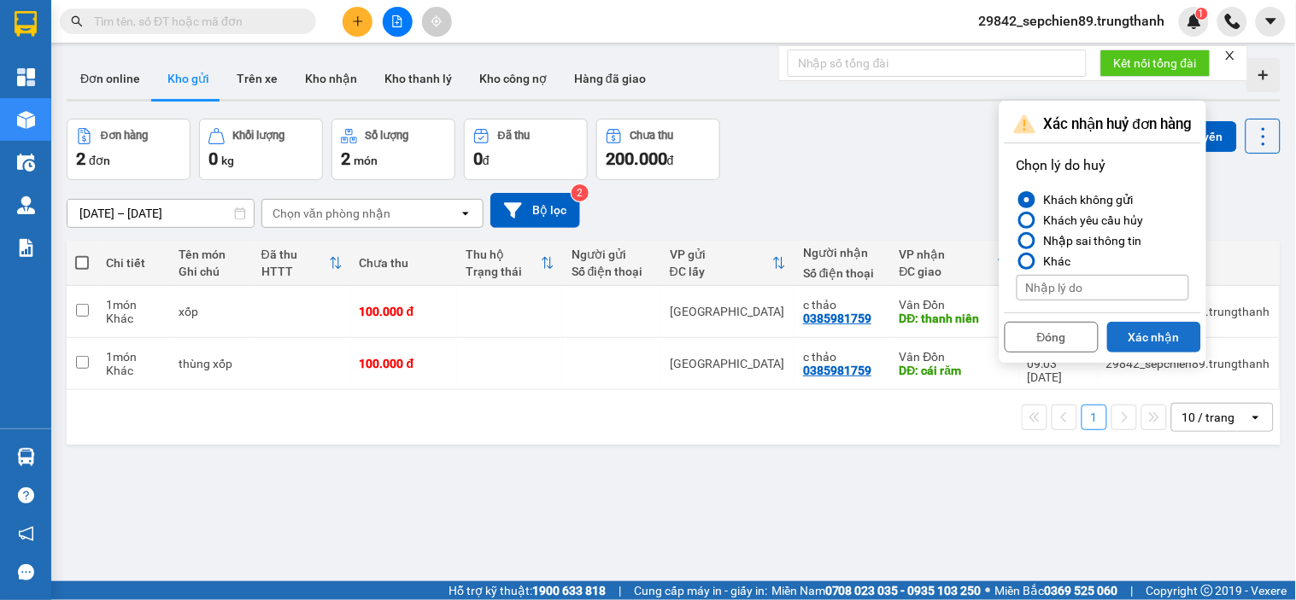
click at [1159, 330] on button "Xác nhận" at bounding box center [1154, 337] width 94 height 31
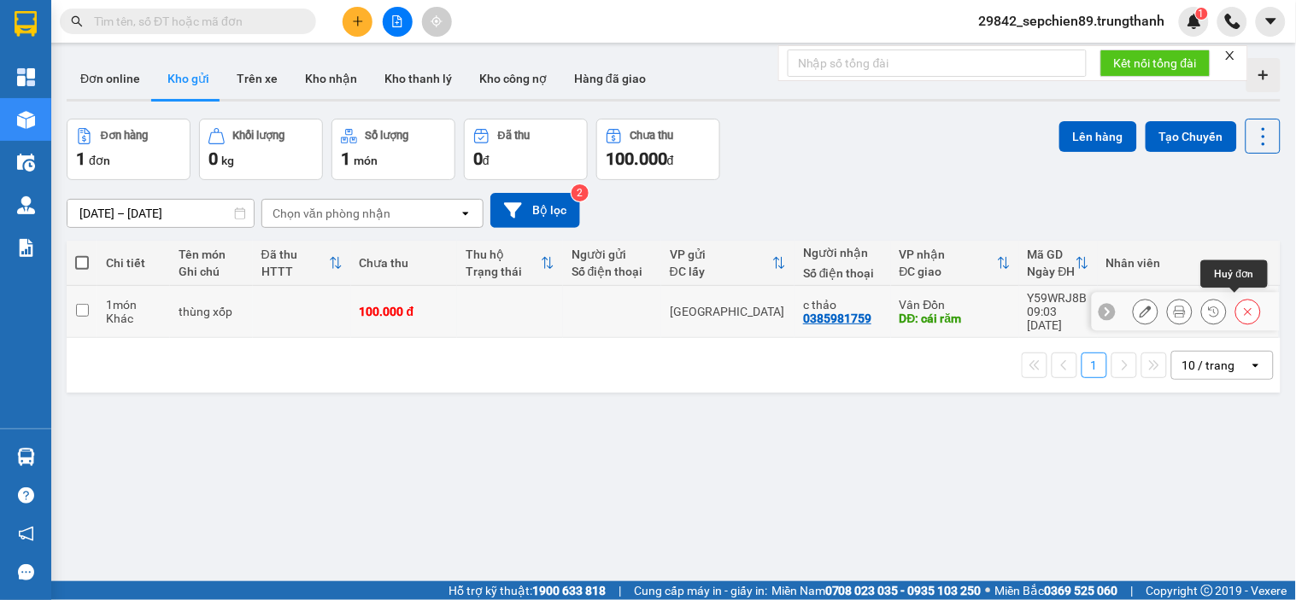
click at [1248, 309] on div at bounding box center [1185, 312] width 188 height 38
click at [1242, 306] on icon at bounding box center [1248, 312] width 12 height 12
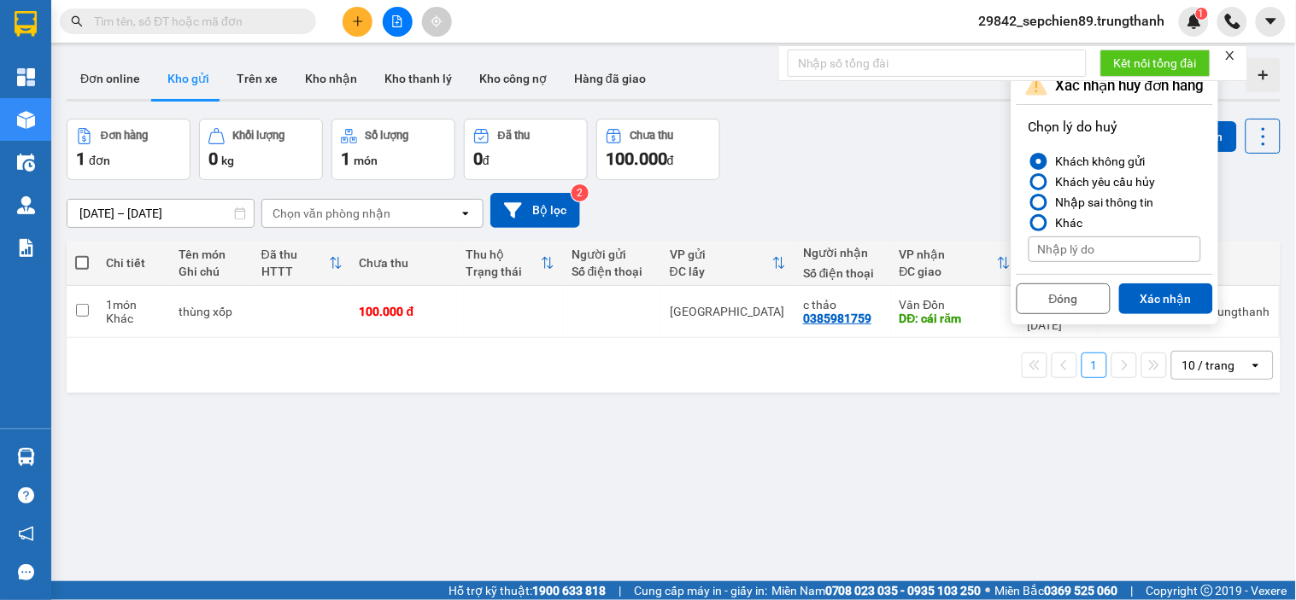
click at [1129, 151] on div "Khách không gửi" at bounding box center [1097, 161] width 97 height 20
click at [1028, 161] on input "Khách không gửi" at bounding box center [1028, 161] width 0 height 0
click at [1175, 293] on button "Xác nhận" at bounding box center [1166, 299] width 94 height 31
